Goal: Information Seeking & Learning: Learn about a topic

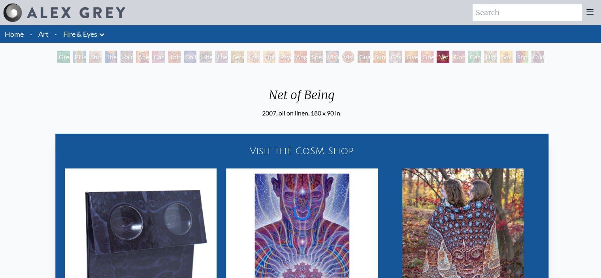
click at [288, 110] on div "2007, oil on linen, 180 x 90 in." at bounding box center [301, 112] width 79 height 9
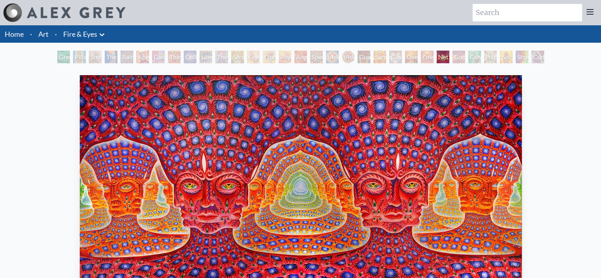
click at [411, 161] on img "25 / 31" at bounding box center [301, 186] width 442 height 222
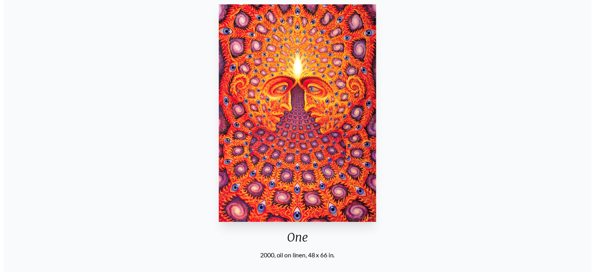
scroll to position [71, 0]
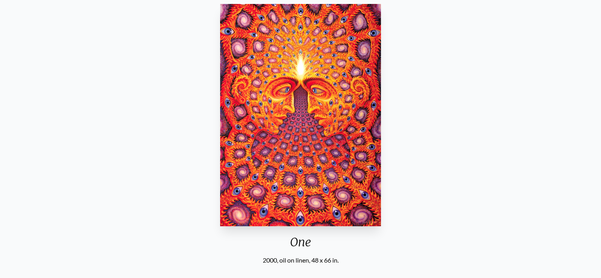
click at [271, 124] on img "24 / 31" at bounding box center [300, 115] width 160 height 222
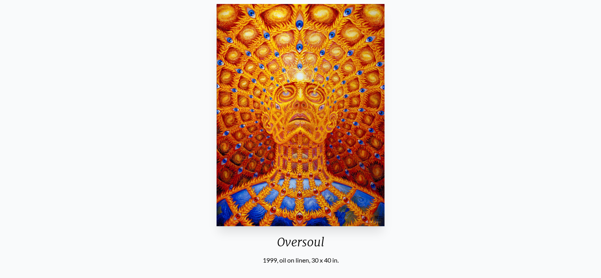
click at [569, 141] on div "Oversoul 1999, oil on linen, 30 x 40 in. Visit the CoSM Shop Oversoul - Magnet" at bounding box center [300, 250] width 588 height 498
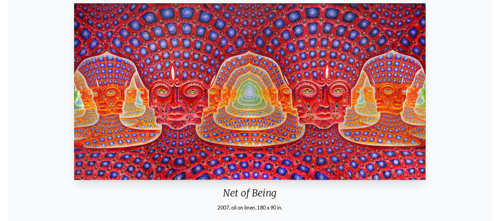
scroll to position [71, 0]
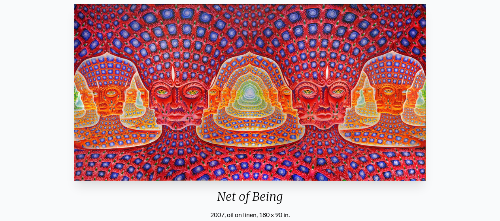
click at [296, 94] on img "25 / 31" at bounding box center [250, 92] width 352 height 177
click at [213, 91] on img "25 / 31" at bounding box center [250, 92] width 352 height 177
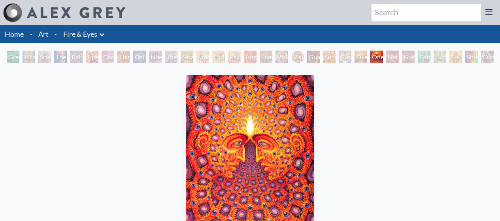
click at [75, 29] on link "Fire & Eyes" at bounding box center [80, 33] width 34 height 11
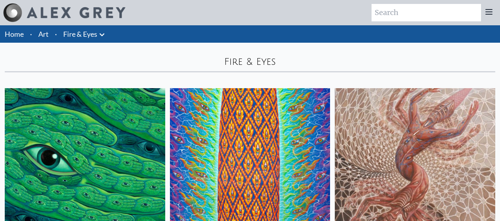
click at [85, 30] on link "Fire & Eyes" at bounding box center [80, 33] width 34 height 11
click at [83, 37] on link "Fire & Eyes" at bounding box center [80, 33] width 34 height 11
click at [80, 37] on link "Fire & Eyes" at bounding box center [80, 33] width 34 height 11
